Goal: Find specific page/section: Find specific page/section

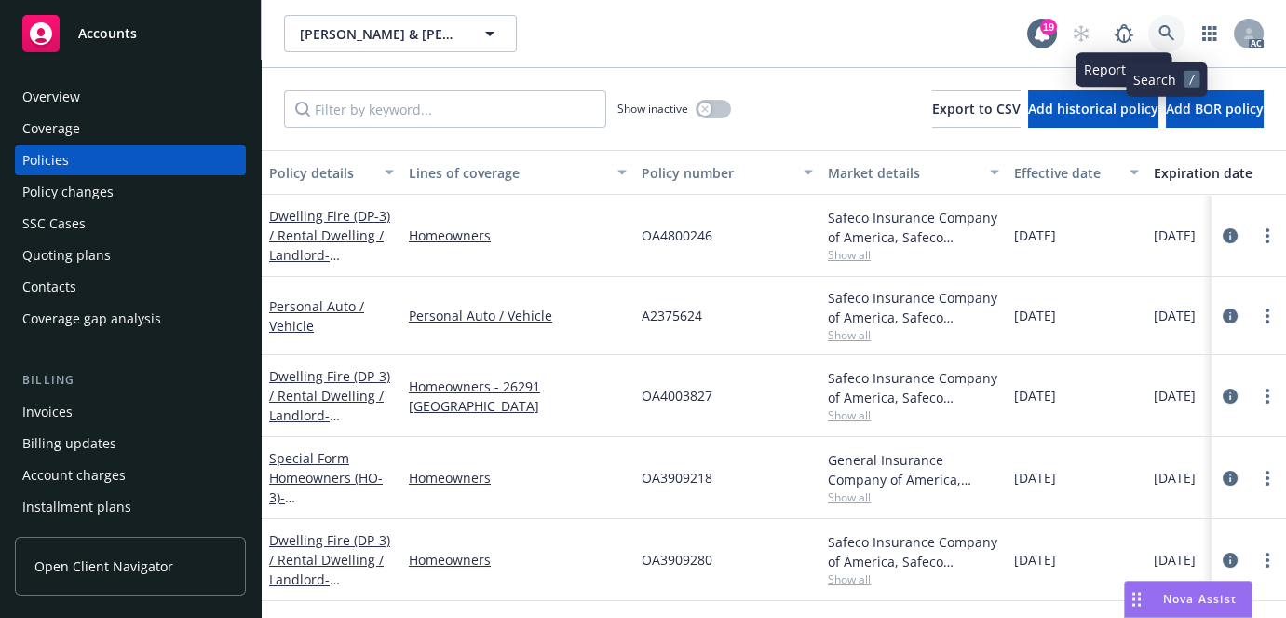
click at [1167, 18] on link at bounding box center [1166, 33] width 37 height 37
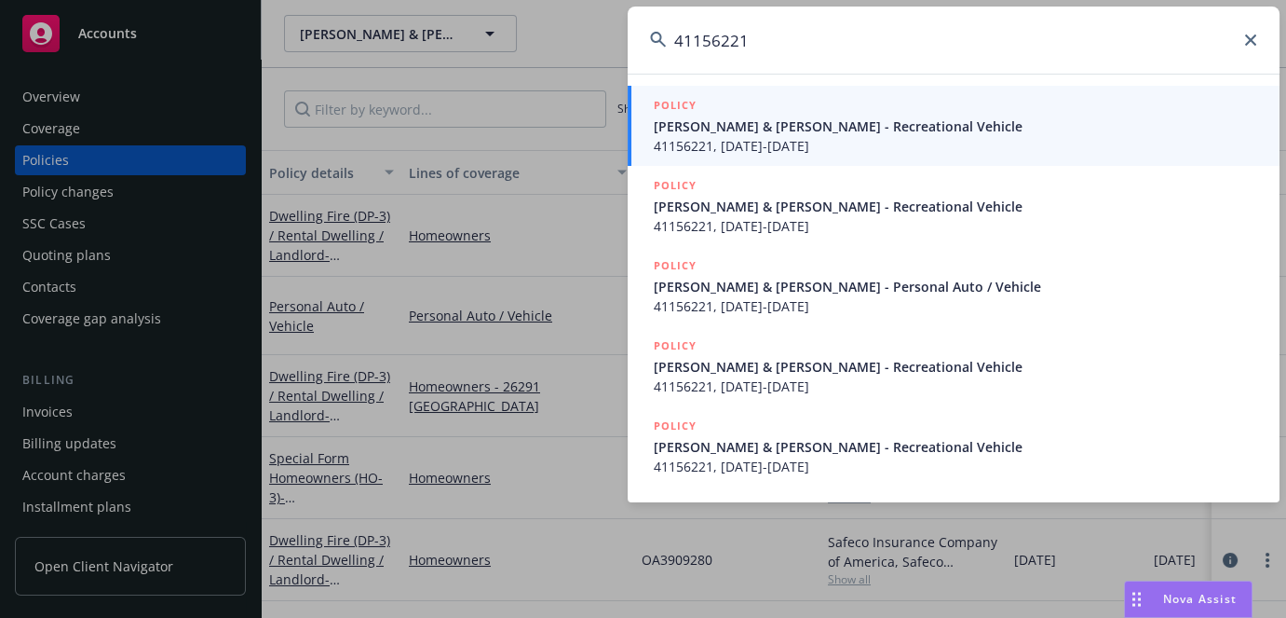
type input "41156221"
click at [842, 138] on span "41156221, [DATE]-[DATE]" at bounding box center [956, 146] width 604 height 20
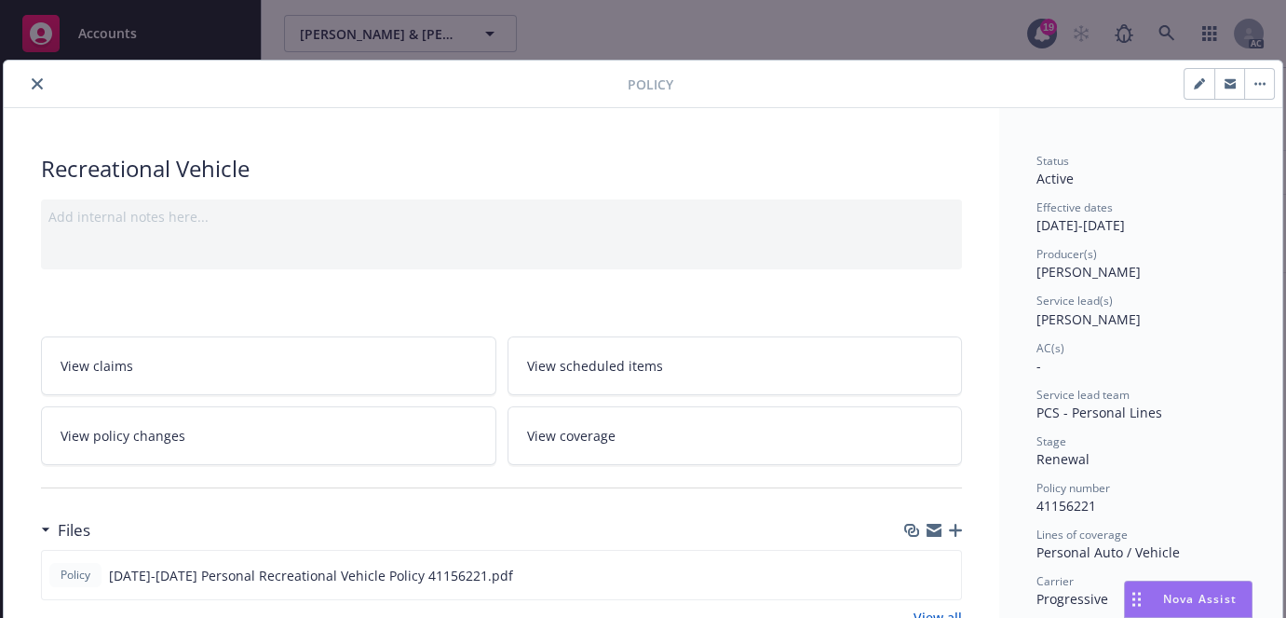
click at [32, 84] on icon "close" at bounding box center [37, 83] width 11 height 11
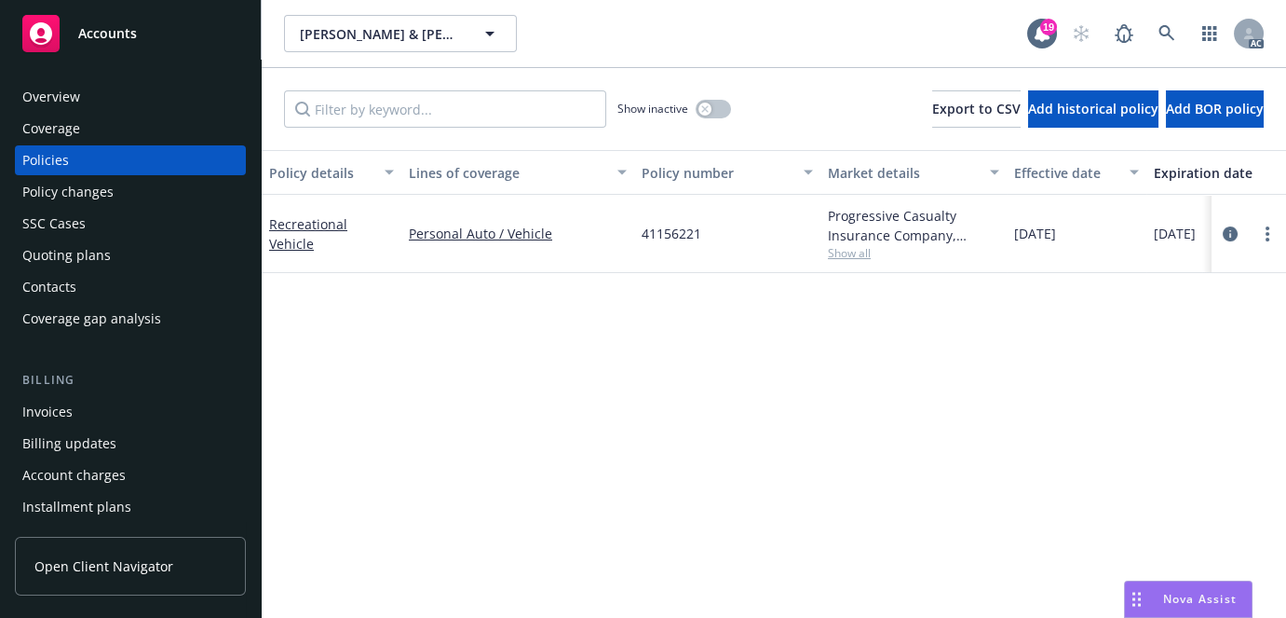
click at [65, 87] on div "Overview" at bounding box center [51, 97] width 58 height 30
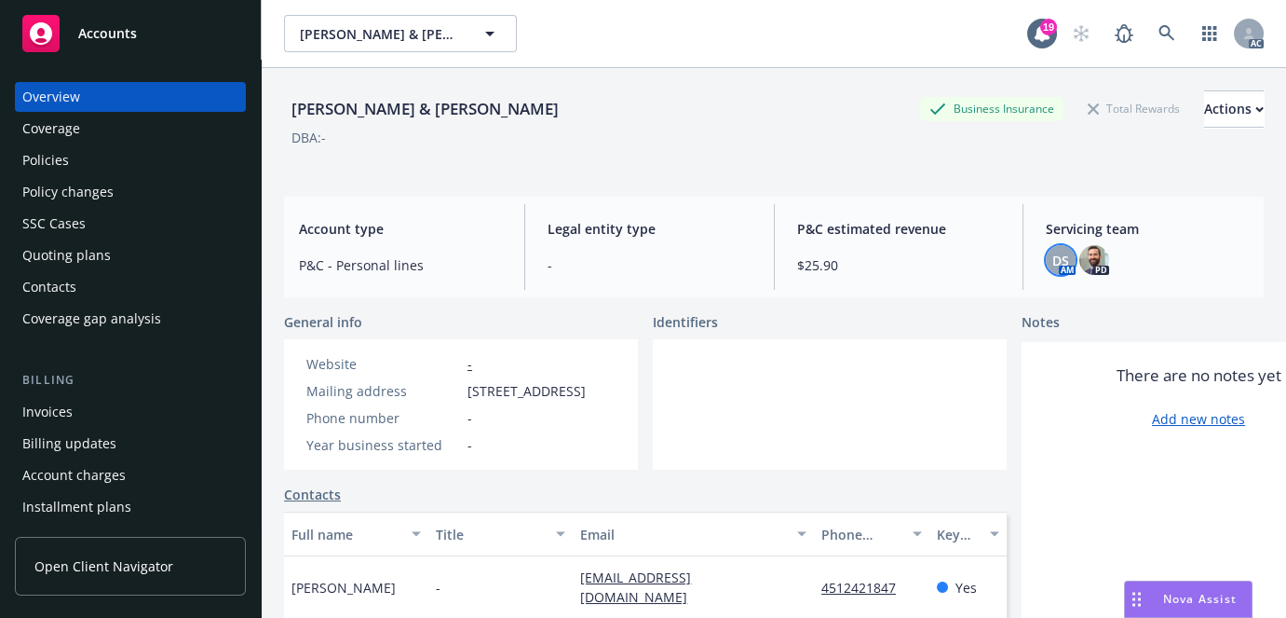
click at [1064, 265] on div "DS" at bounding box center [1061, 260] width 30 height 30
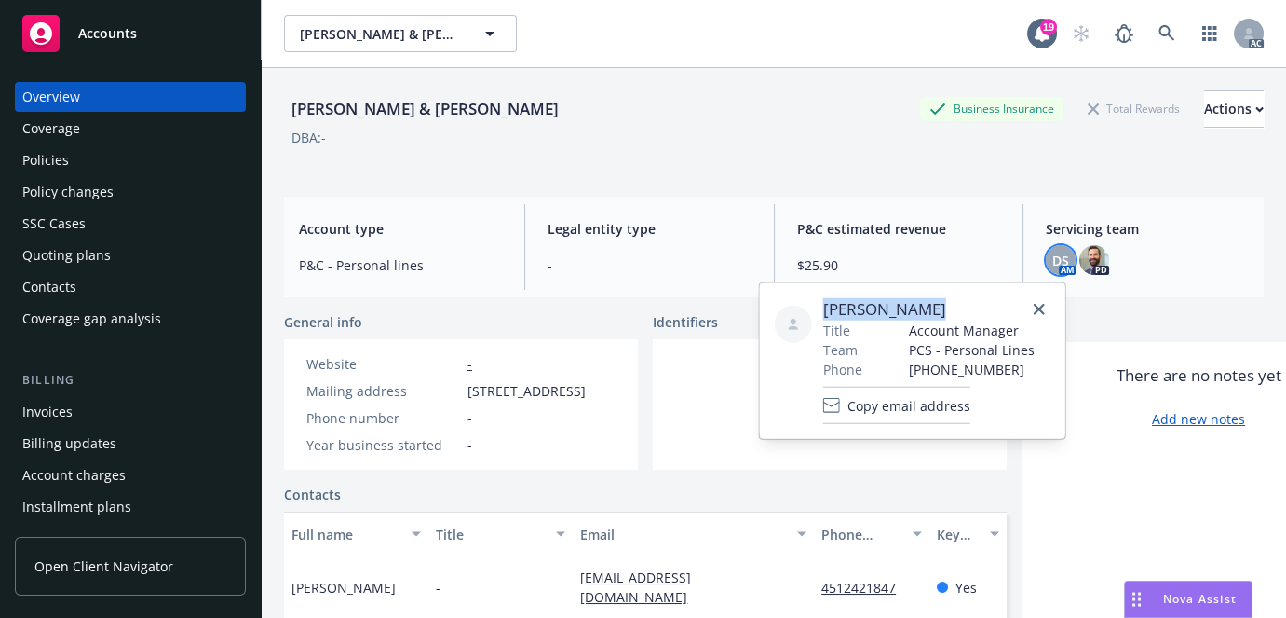
drag, startPoint x: 824, startPoint y: 304, endPoint x: 931, endPoint y: 296, distance: 107.4
click at [931, 296] on div "[PERSON_NAME] Title Account Manager Team PCS - Personal Lines Phone [PHONE_NUMB…" at bounding box center [913, 361] width 306 height 156
copy span "[PERSON_NAME]"
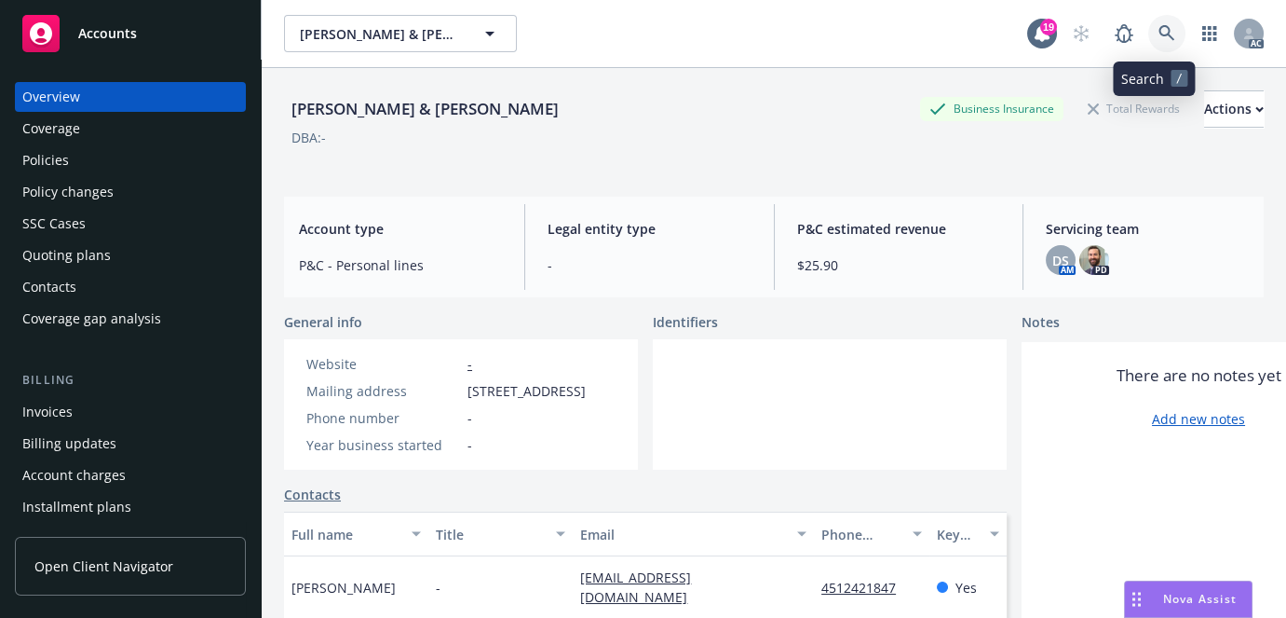
click at [1161, 36] on icon at bounding box center [1167, 33] width 17 height 17
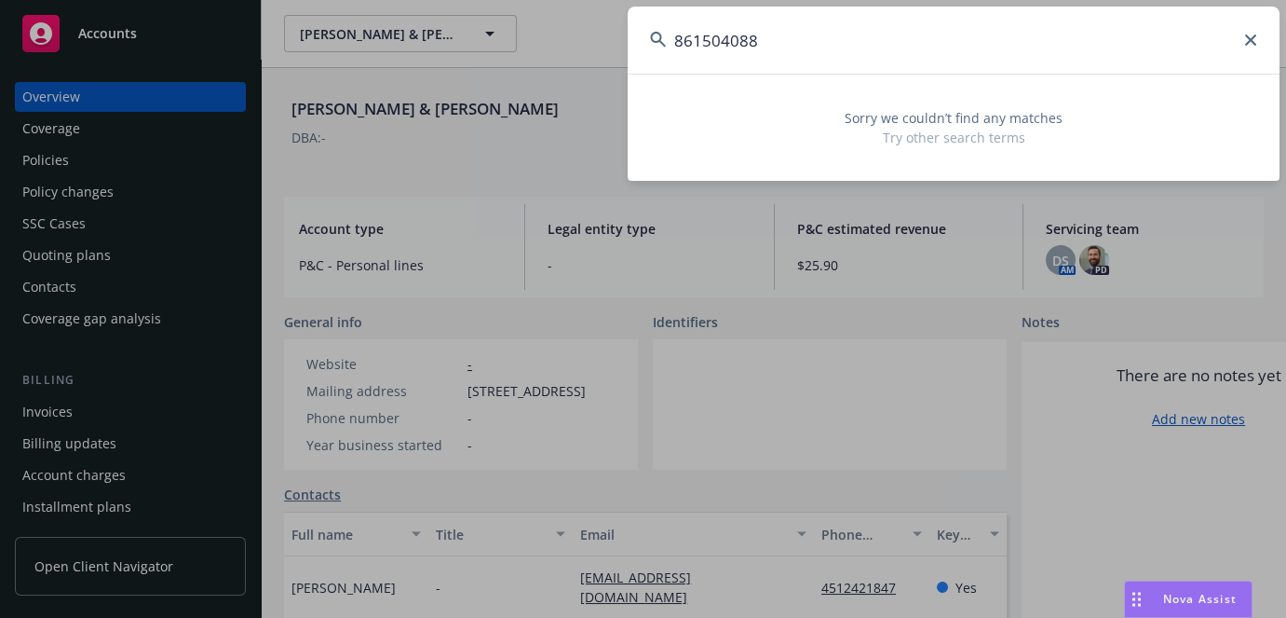
type input "861504088"
drag, startPoint x: 903, startPoint y: 30, endPoint x: 610, endPoint y: 49, distance: 293.1
click at [610, 49] on div "861504088 Sorry we couldn’t find any matches Try other search terms" at bounding box center [643, 309] width 1286 height 618
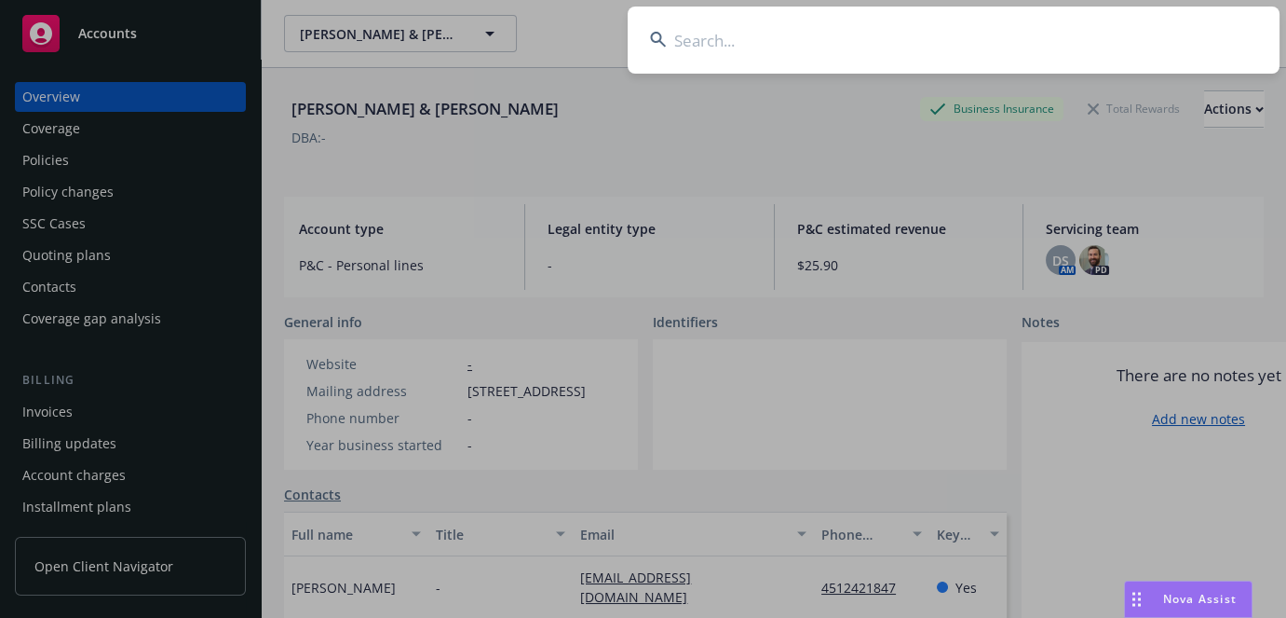
paste input "[PERSON_NAME]"
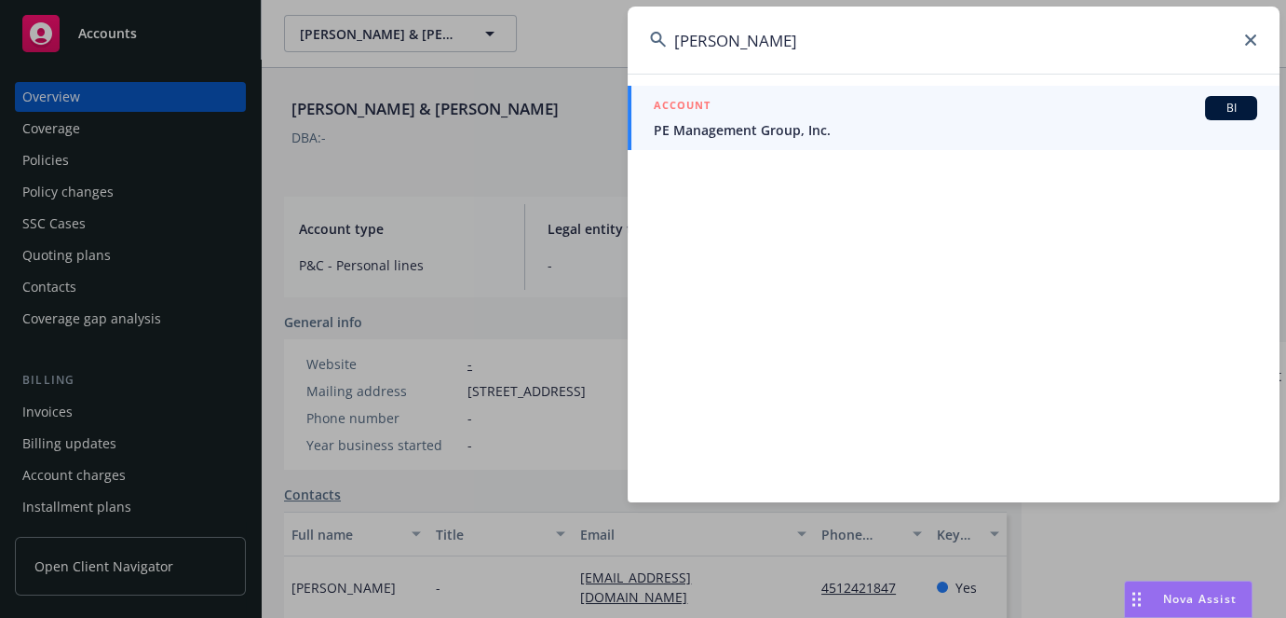
drag, startPoint x: 943, startPoint y: 26, endPoint x: 576, endPoint y: 82, distance: 371.2
click at [576, 82] on div "[PERSON_NAME] ACCOUNT BI PE Management Group, Inc." at bounding box center [643, 309] width 1286 height 618
paste input "61971246"
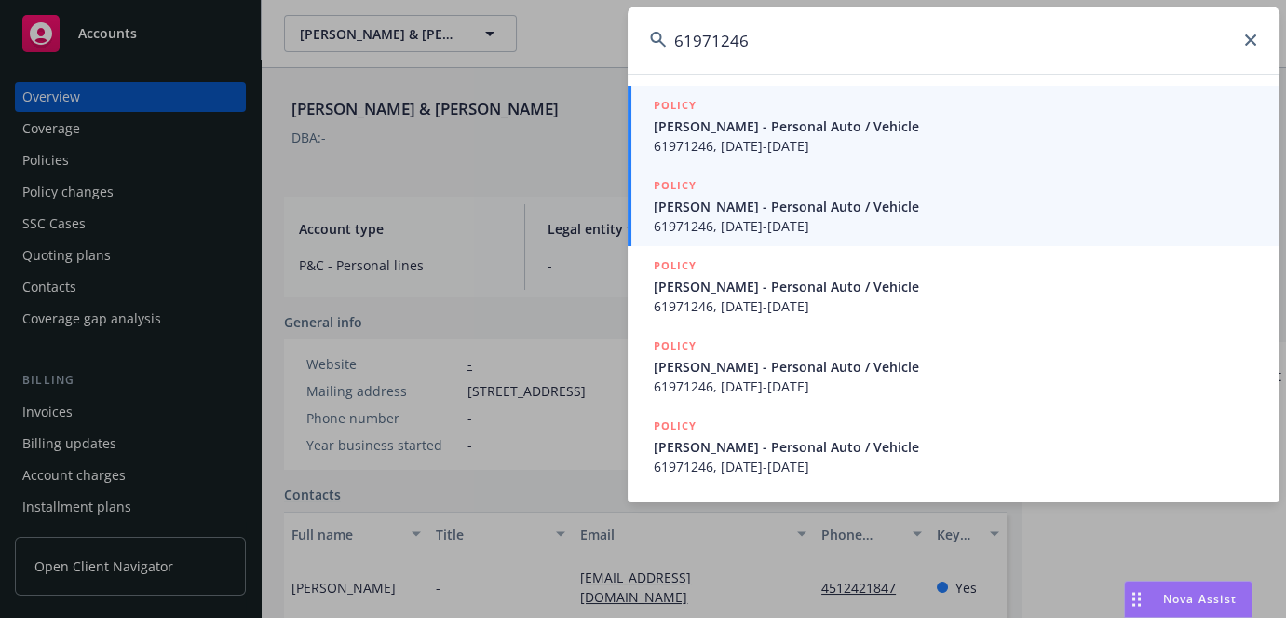
type input "61971246"
click at [760, 144] on span "61971246, [DATE]-[DATE]" at bounding box center [956, 146] width 604 height 20
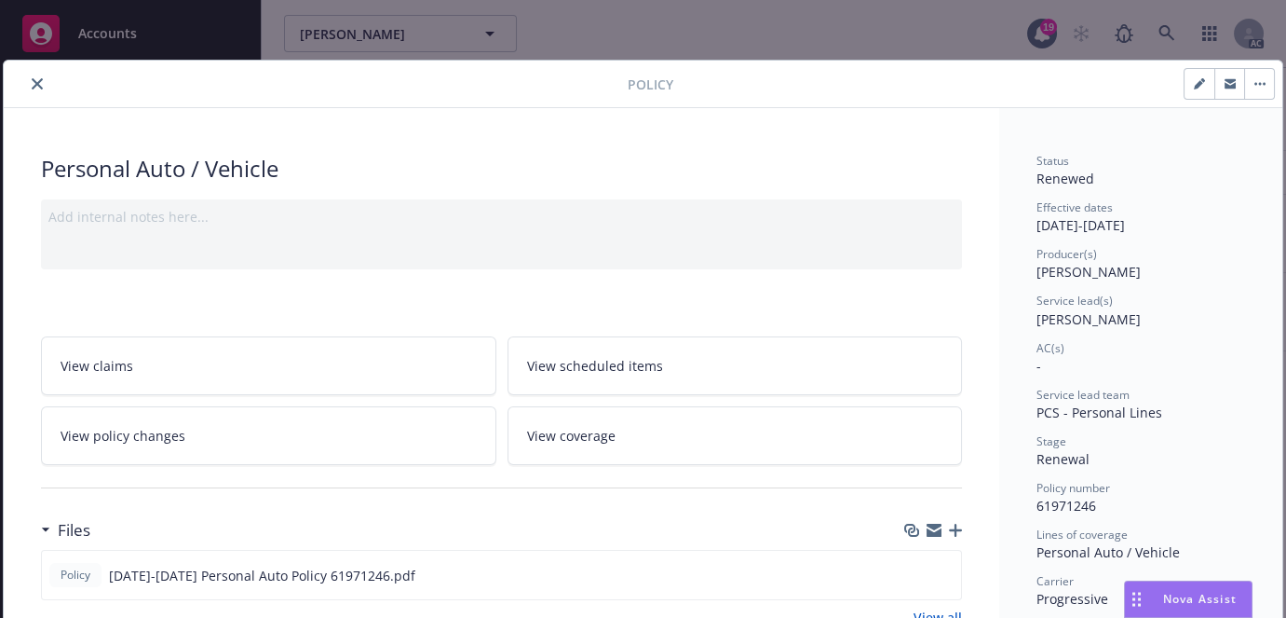
click at [37, 83] on icon "close" at bounding box center [37, 83] width 11 height 11
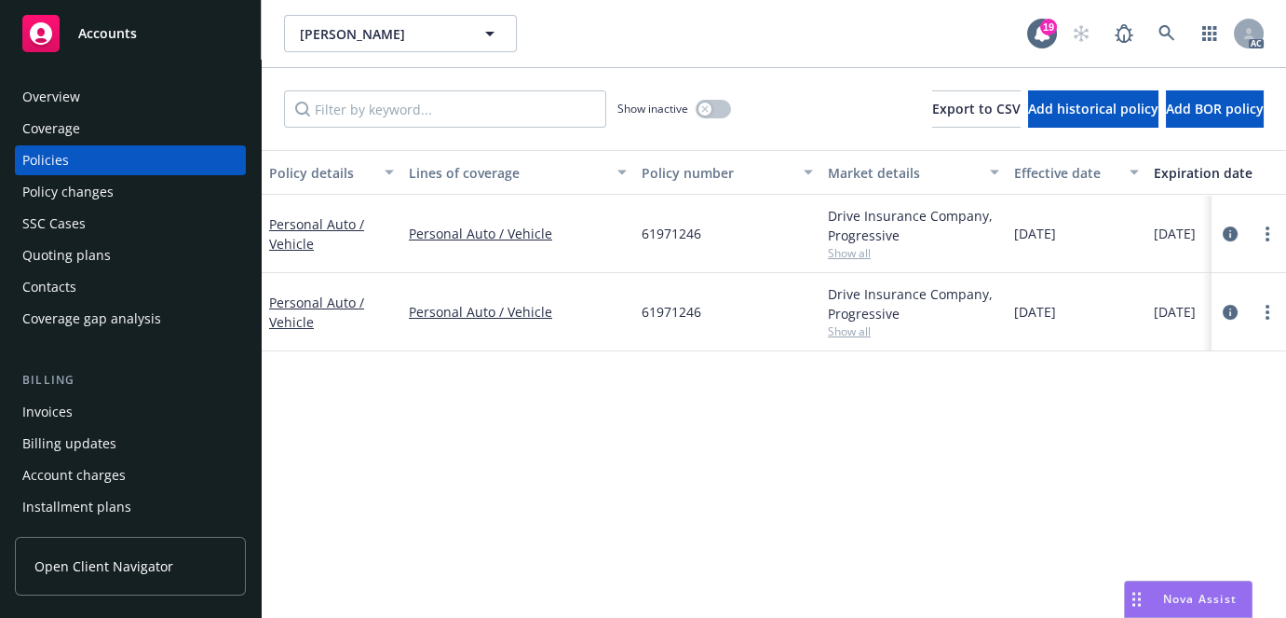
click at [77, 102] on div "Overview" at bounding box center [51, 97] width 58 height 30
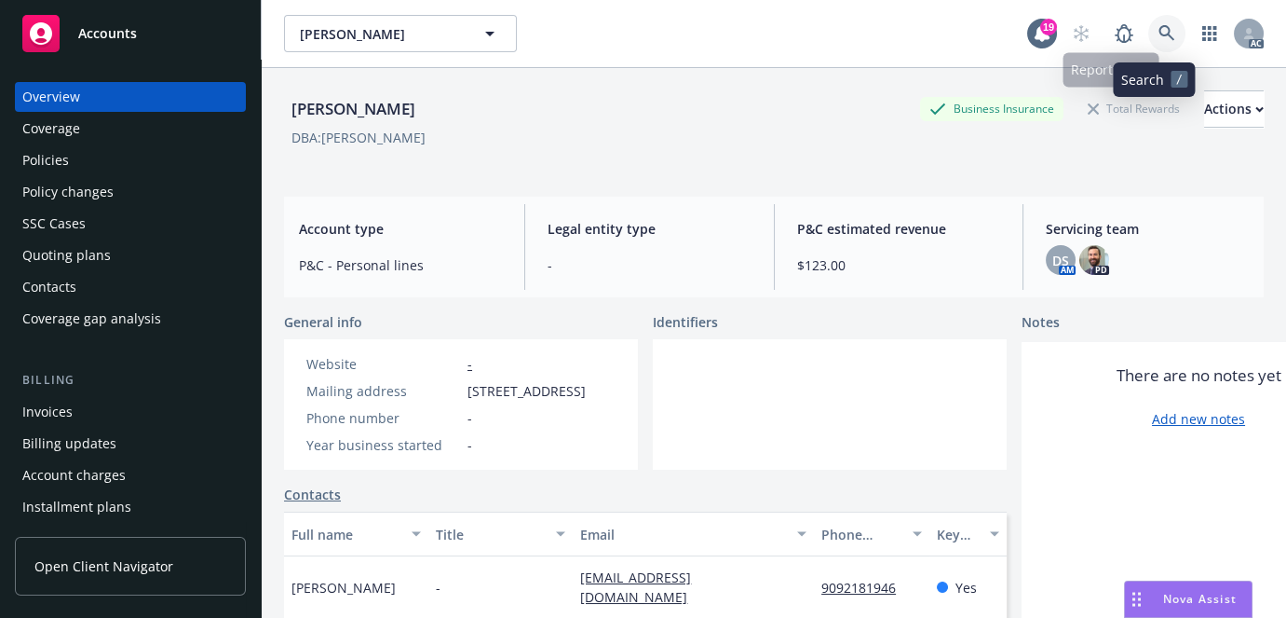
click at [1162, 45] on link at bounding box center [1166, 33] width 37 height 37
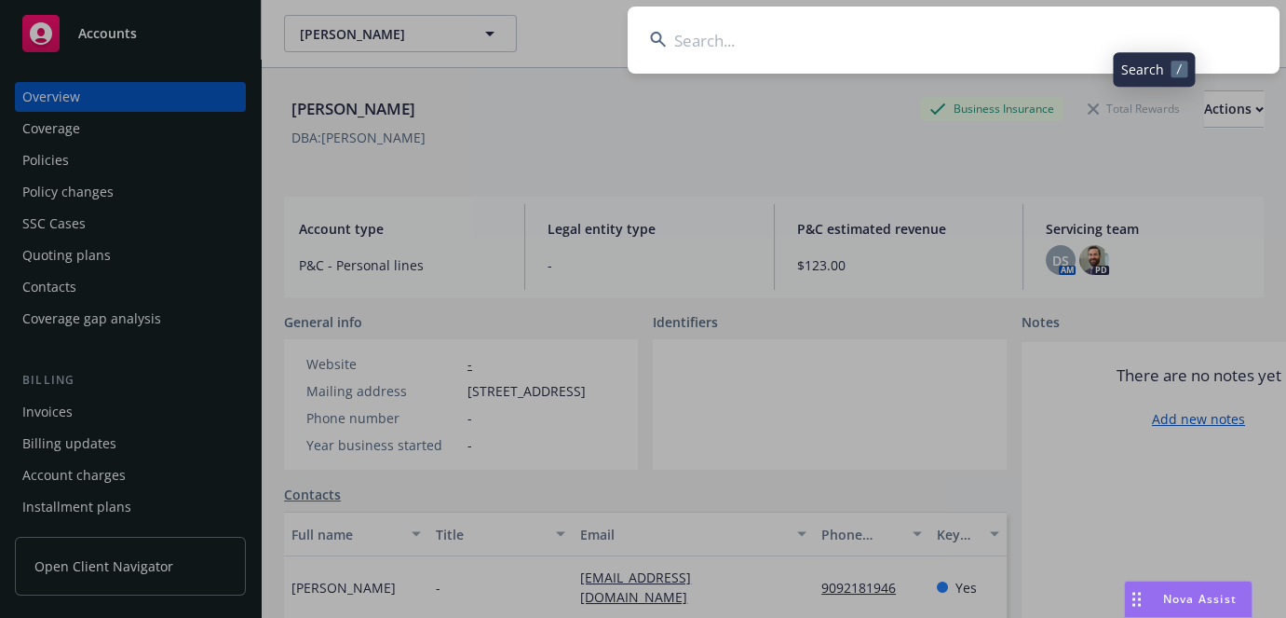
type input "941101694"
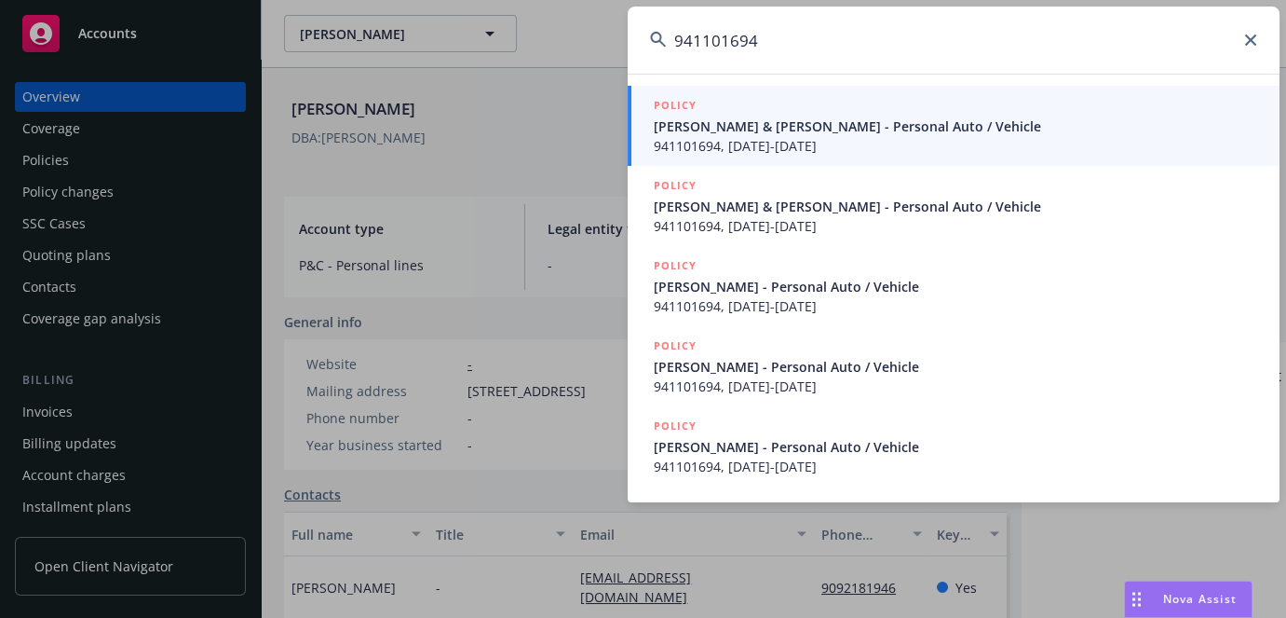
click at [759, 129] on span "[PERSON_NAME] & [PERSON_NAME] - Personal Auto / Vehicle" at bounding box center [956, 126] width 604 height 20
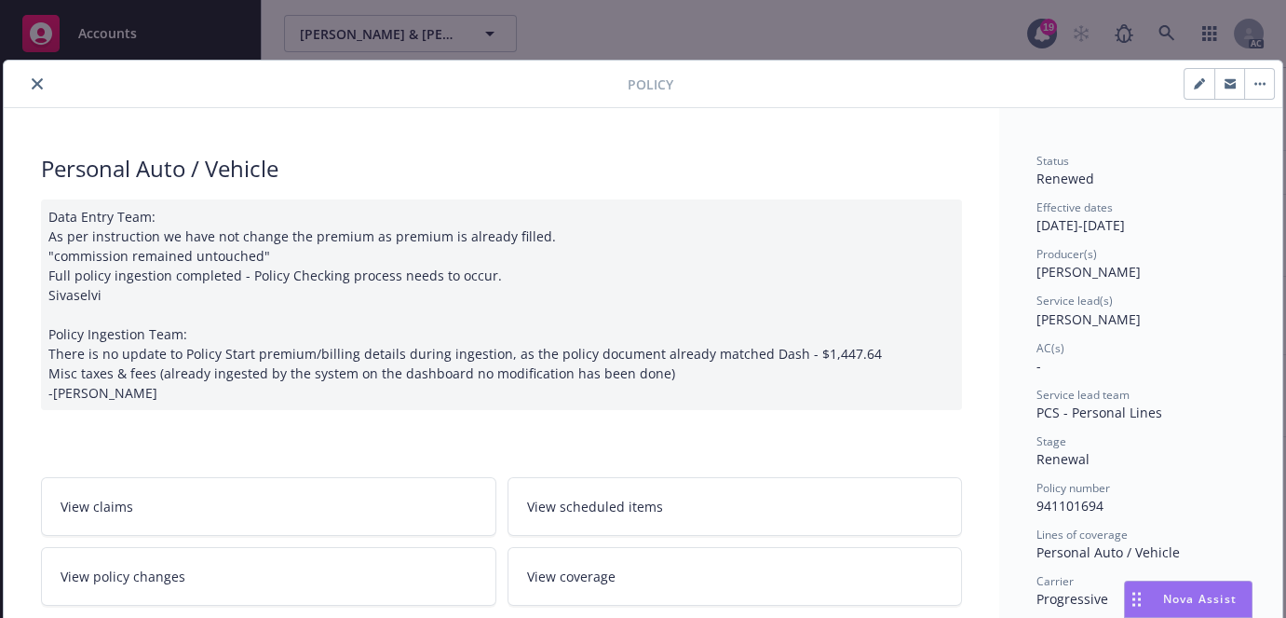
click at [32, 86] on icon "close" at bounding box center [37, 83] width 11 height 11
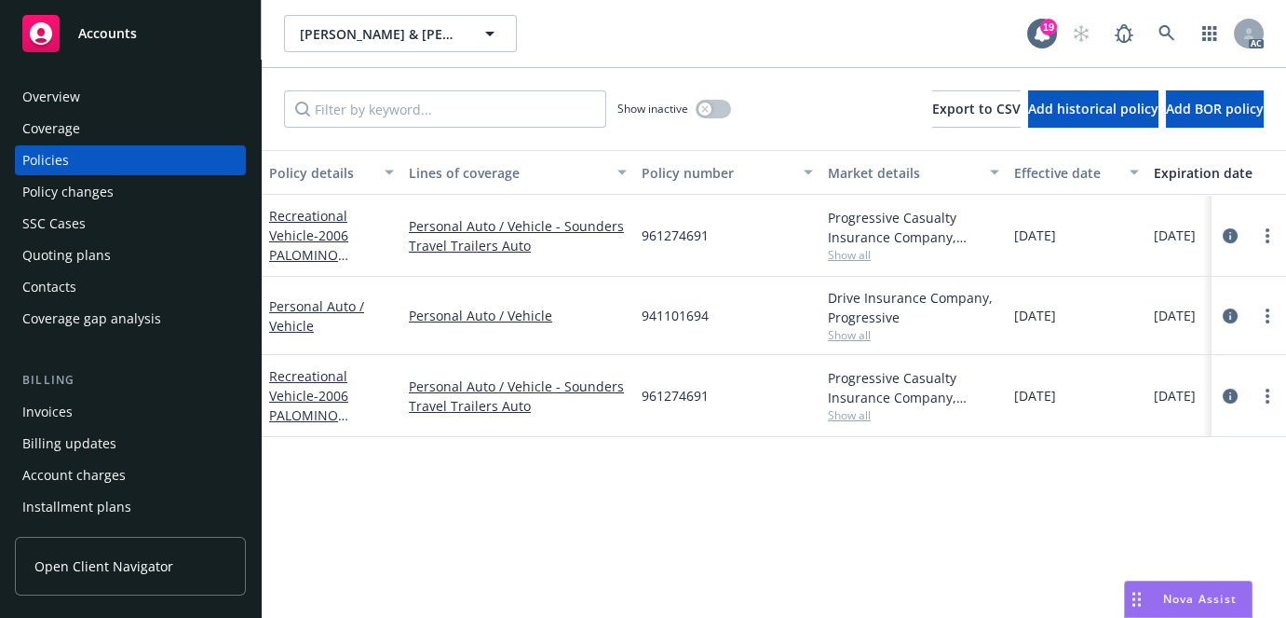
drag, startPoint x: 890, startPoint y: 15, endPoint x: 687, endPoint y: -8, distance: 203.5
click at [687, 0] on html "Accounts Overview Coverage Policies Policy changes SSC Cases Quoting plans Cont…" at bounding box center [643, 309] width 1286 height 618
click at [48, 93] on div "Overview" at bounding box center [51, 97] width 58 height 30
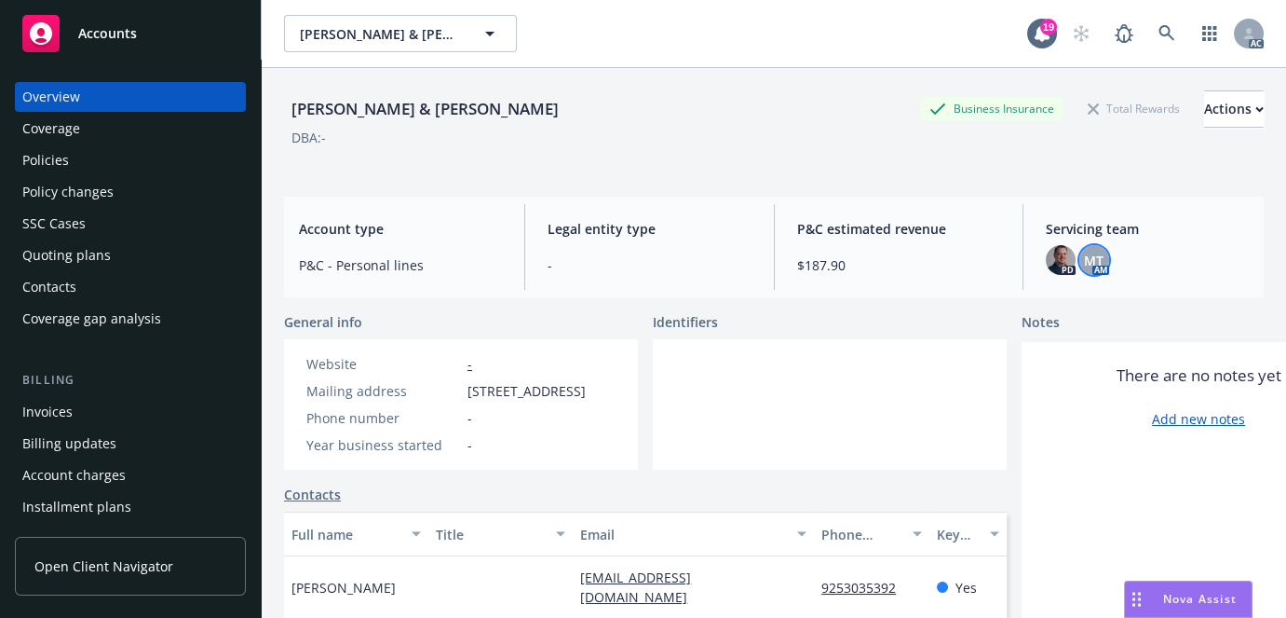
click at [1090, 271] on div "MT" at bounding box center [1095, 260] width 30 height 30
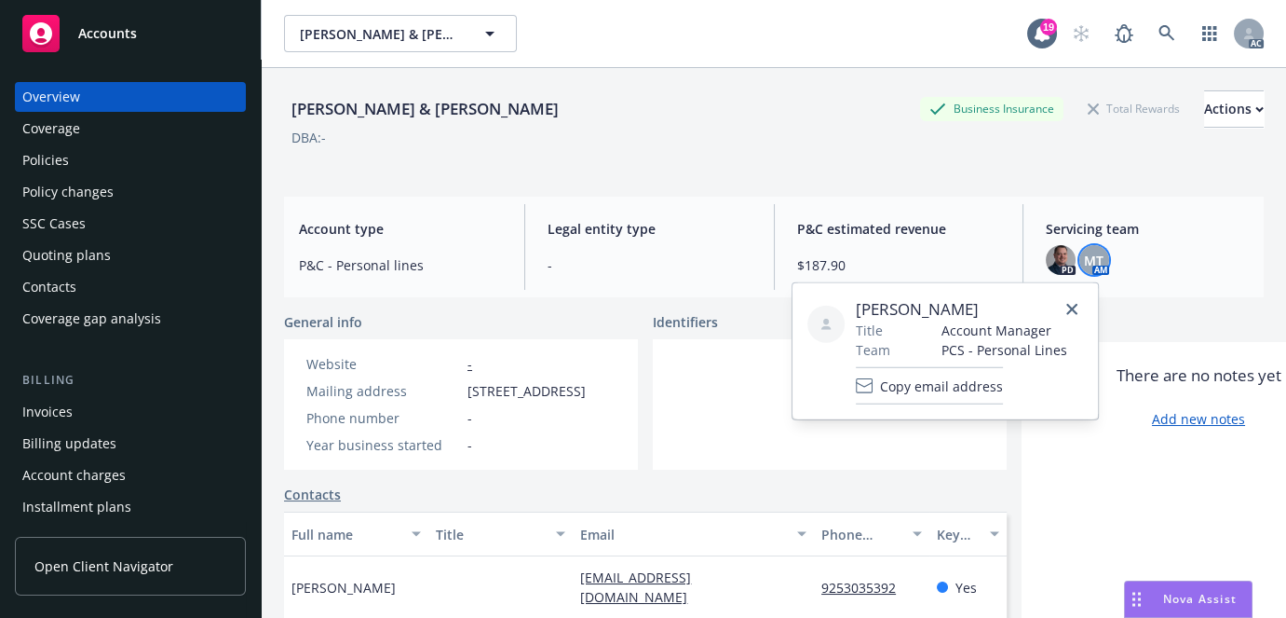
click at [863, 298] on span "[PERSON_NAME]" at bounding box center [961, 309] width 211 height 22
drag, startPoint x: 859, startPoint y: 306, endPoint x: 996, endPoint y: 300, distance: 137.1
click at [996, 300] on span "[PERSON_NAME]" at bounding box center [961, 309] width 211 height 22
copy span "[PERSON_NAME]"
